Goal: Task Accomplishment & Management: Use online tool/utility

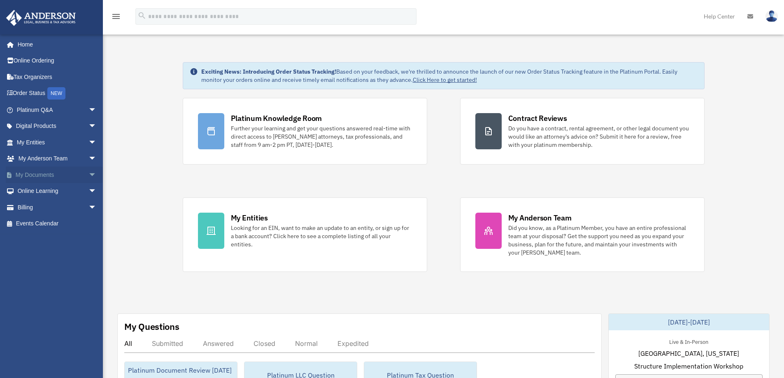
click at [66, 174] on link "My Documents arrow_drop_down" at bounding box center [57, 175] width 103 height 16
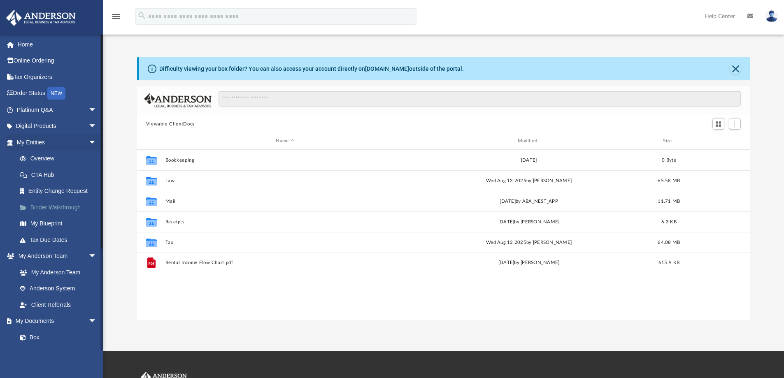
scroll to position [181, 606]
click at [88, 254] on span "arrow_drop_down" at bounding box center [96, 256] width 16 height 17
click at [88, 272] on span "arrow_drop_down" at bounding box center [96, 272] width 16 height 17
click at [88, 271] on span "arrow_drop_up" at bounding box center [96, 272] width 16 height 17
click at [40, 272] on link "My Documents arrow_drop_down" at bounding box center [57, 272] width 103 height 16
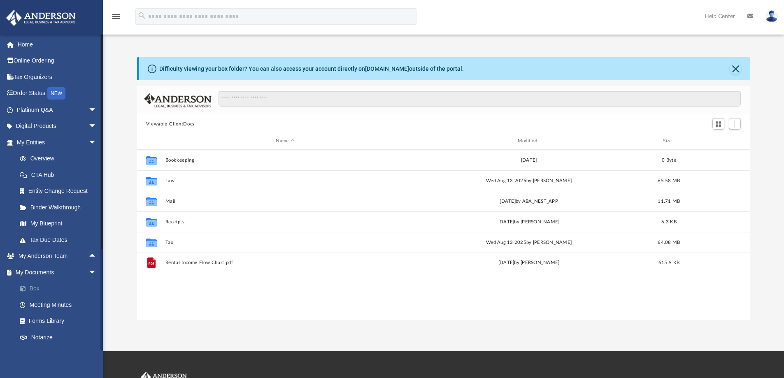
click at [38, 286] on link "Box" at bounding box center [61, 289] width 98 height 16
click at [33, 285] on link "Box" at bounding box center [61, 289] width 98 height 16
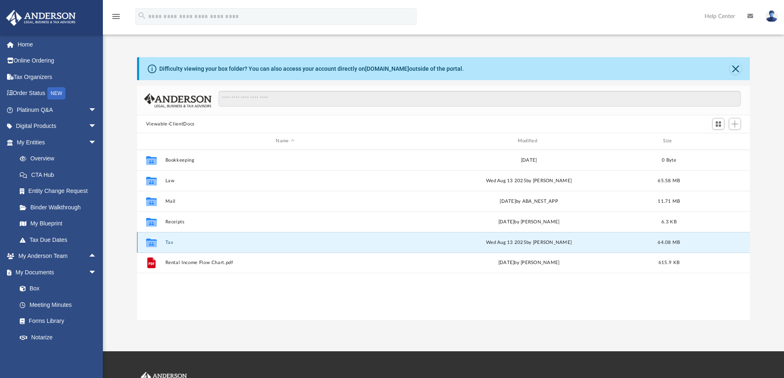
click at [175, 240] on button "Tax" at bounding box center [285, 242] width 240 height 5
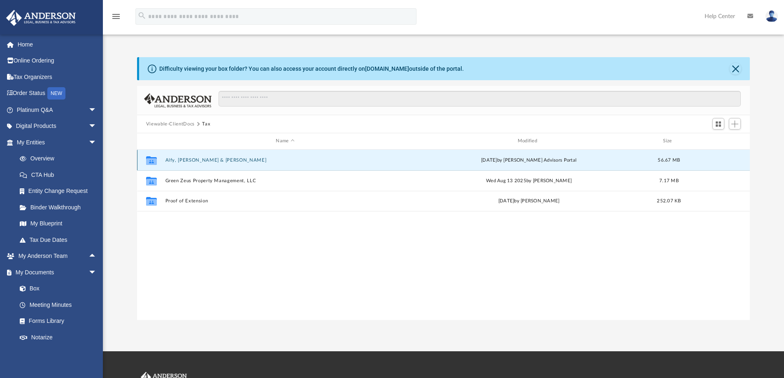
click at [195, 159] on button "Alfy, Wael & Kristi" at bounding box center [285, 160] width 240 height 5
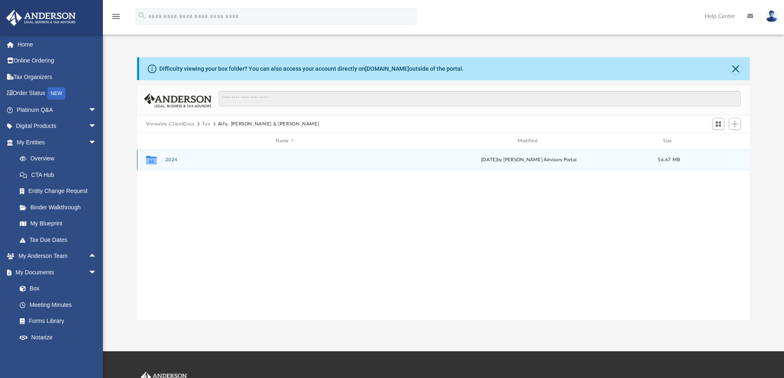
click at [176, 161] on button "2024" at bounding box center [285, 159] width 240 height 5
click at [176, 161] on button "Digital Tax Organizer" at bounding box center [285, 159] width 240 height 5
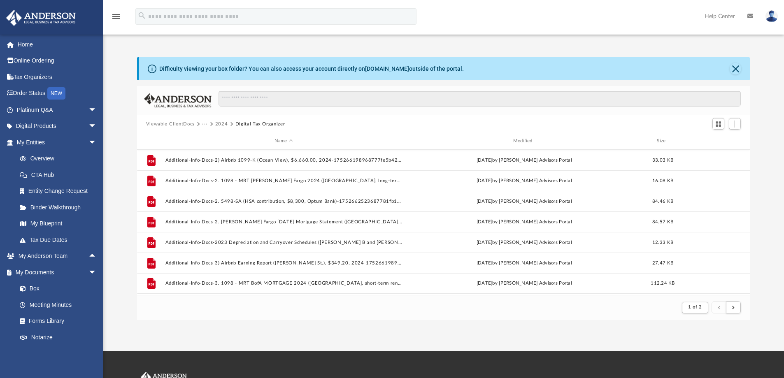
scroll to position [0, 0]
click at [225, 123] on button "2024" at bounding box center [221, 124] width 13 height 7
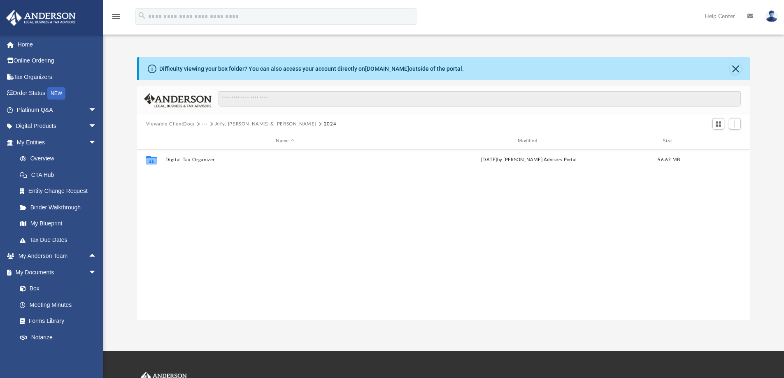
scroll to position [181, 606]
click at [721, 125] on span "Switch to Grid View" at bounding box center [718, 124] width 7 height 7
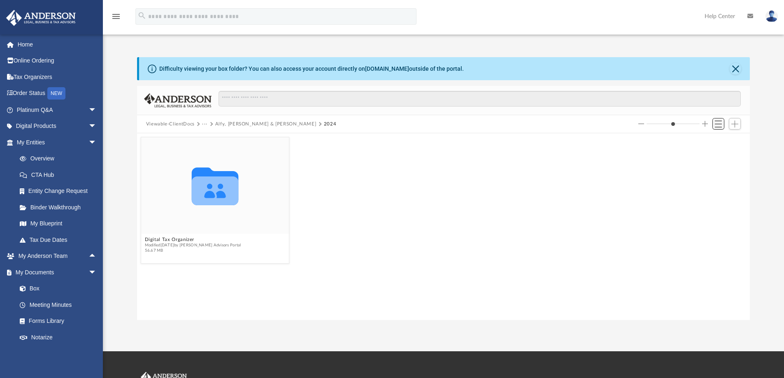
click at [717, 123] on span "Switch to List View" at bounding box center [718, 124] width 7 height 7
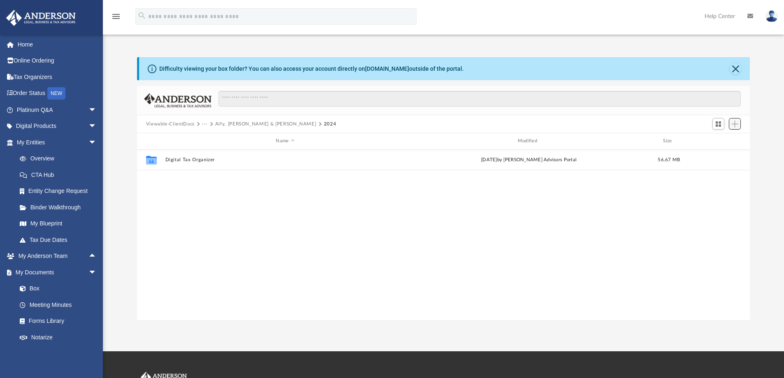
click at [736, 122] on span "Add" at bounding box center [734, 124] width 7 height 7
click at [722, 141] on li "Upload" at bounding box center [723, 140] width 26 height 9
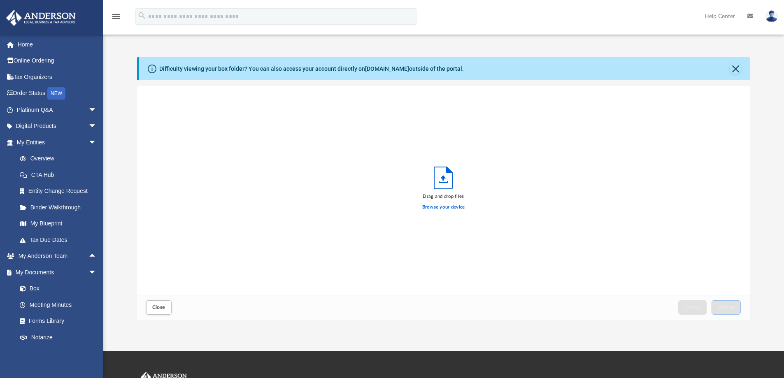
scroll to position [202, 606]
click at [436, 209] on label "Browse your device" at bounding box center [443, 207] width 43 height 7
click at [0, 0] on input "Browse your device" at bounding box center [0, 0] width 0 height 0
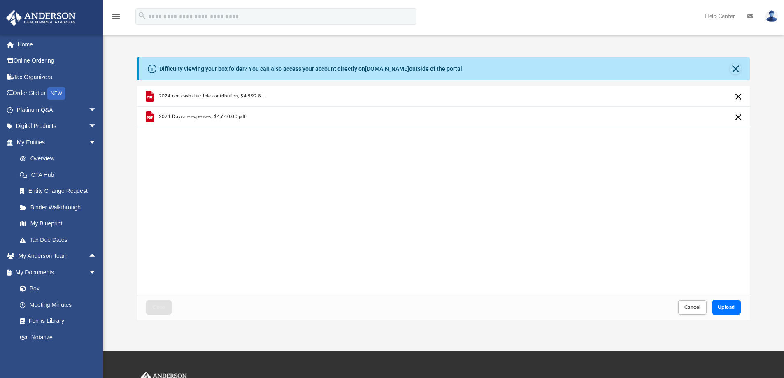
click at [728, 308] on span "Upload" at bounding box center [726, 307] width 17 height 5
